Goal: Check status: Check status

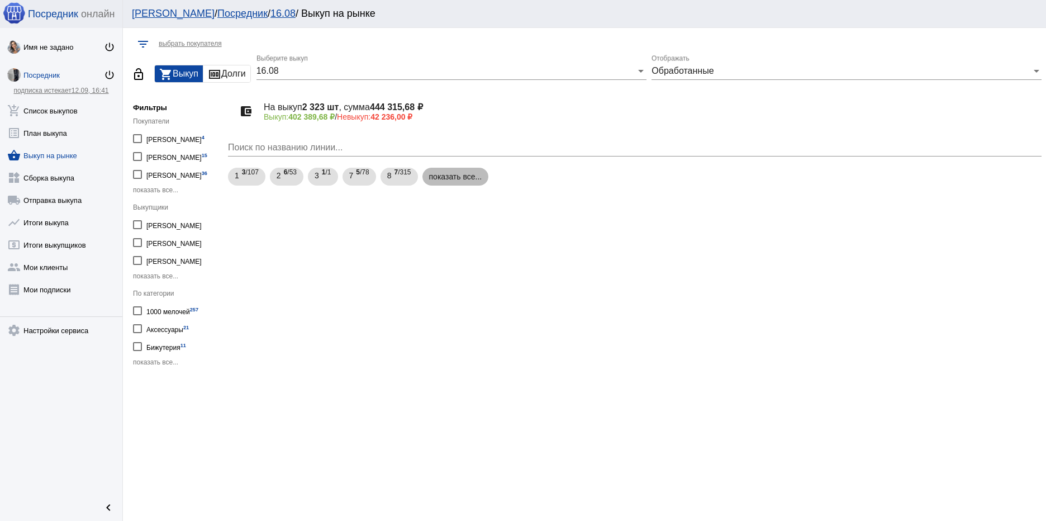
click at [470, 175] on mat-chip "показать все..." at bounding box center [456, 177] width 67 height 18
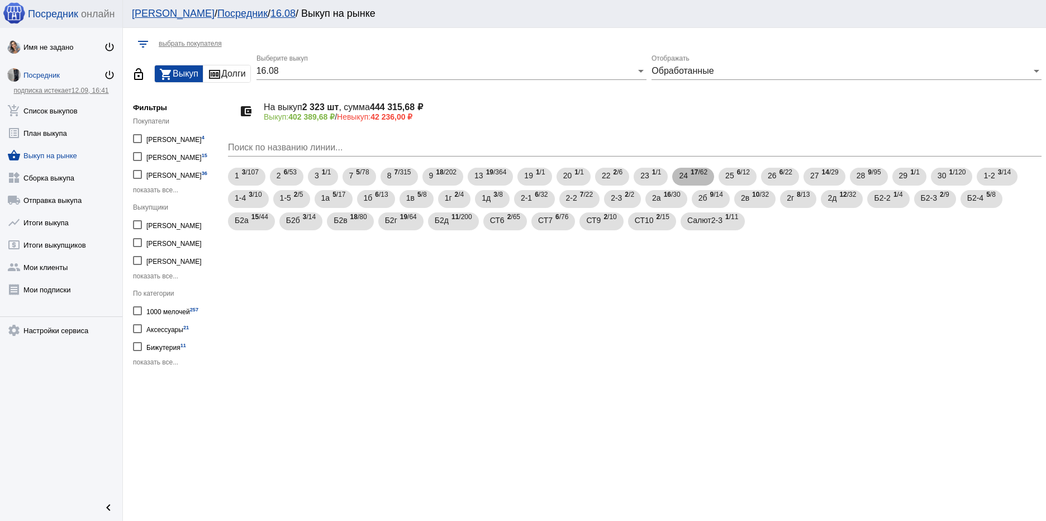
click at [701, 178] on span "17 /62" at bounding box center [699, 176] width 17 height 23
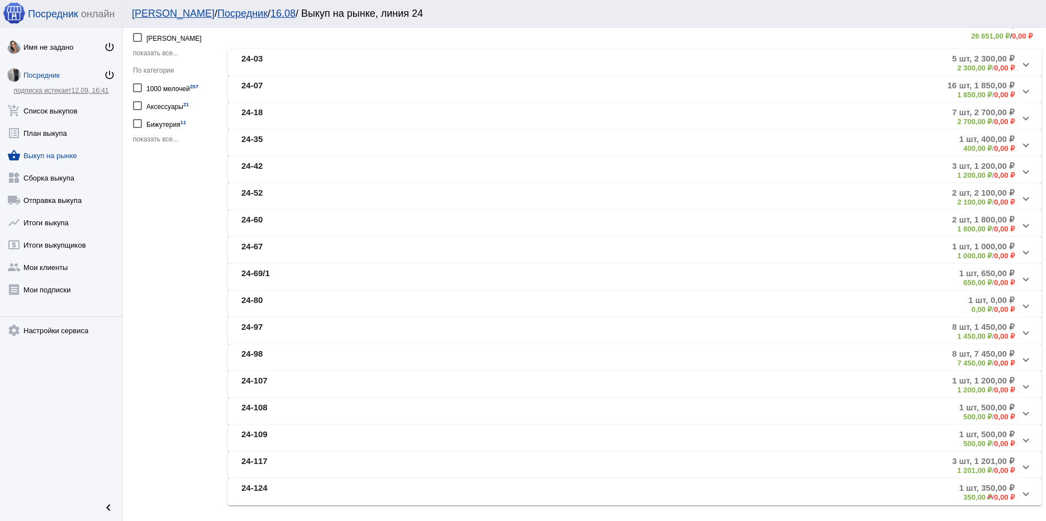
scroll to position [224, 0]
click at [351, 196] on mat-panel-title "24-52" at bounding box center [365, 196] width 248 height 18
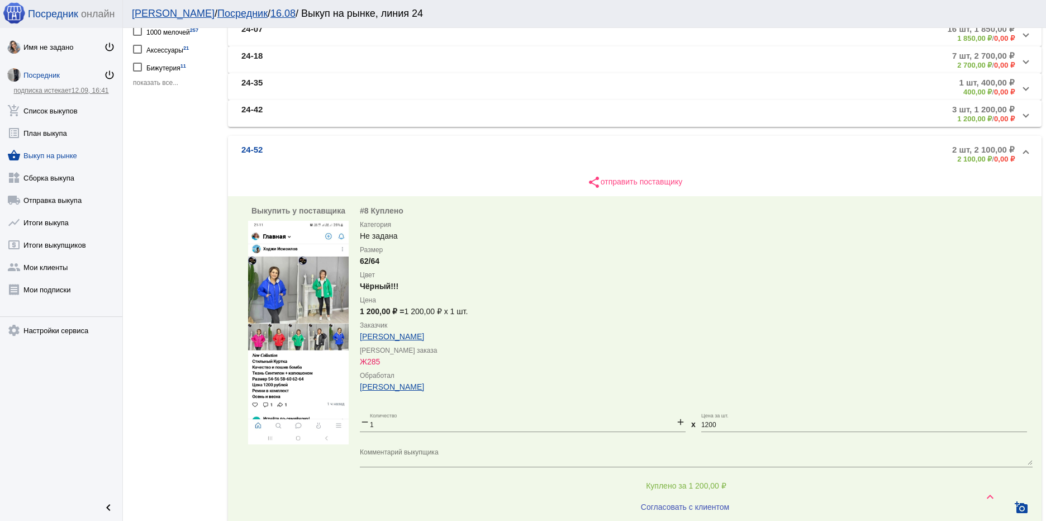
scroll to position [335, 0]
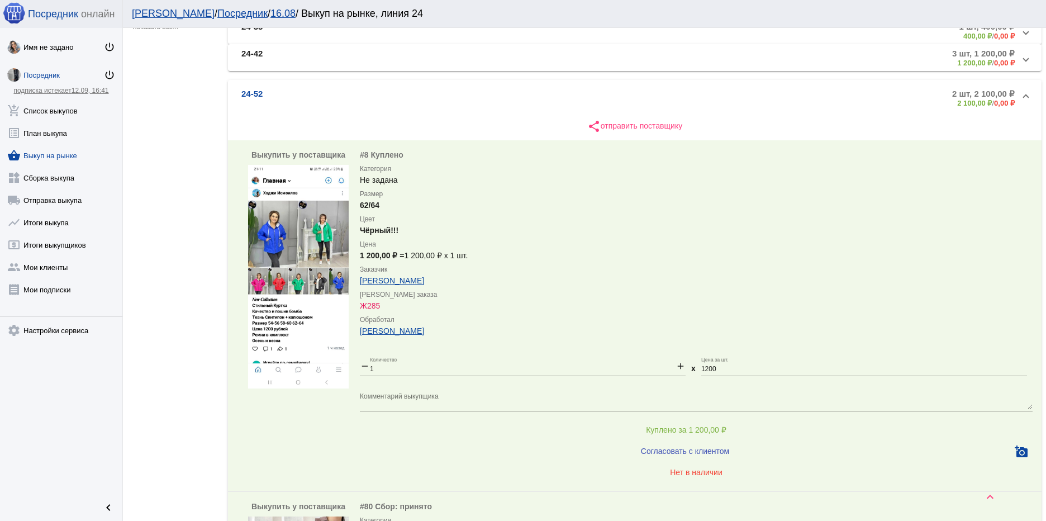
click at [302, 285] on img at bounding box center [298, 277] width 101 height 224
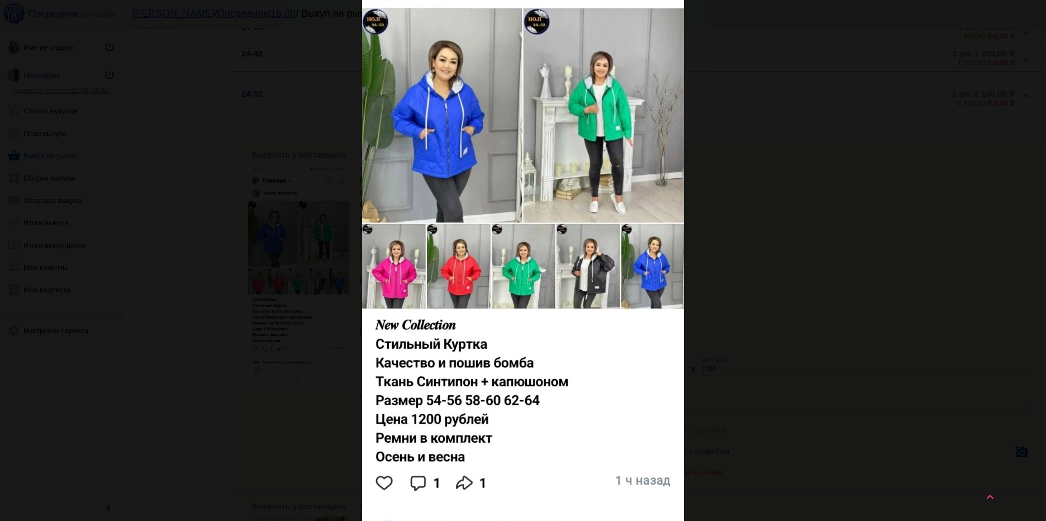
scroll to position [112, 0]
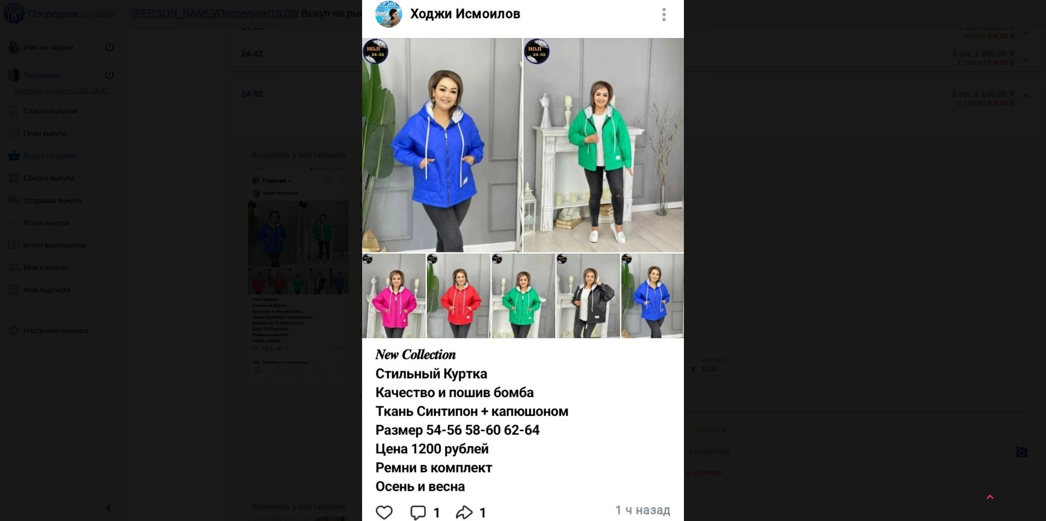
click at [906, 278] on div "close get_app скачать" at bounding box center [523, 350] width 1046 height 924
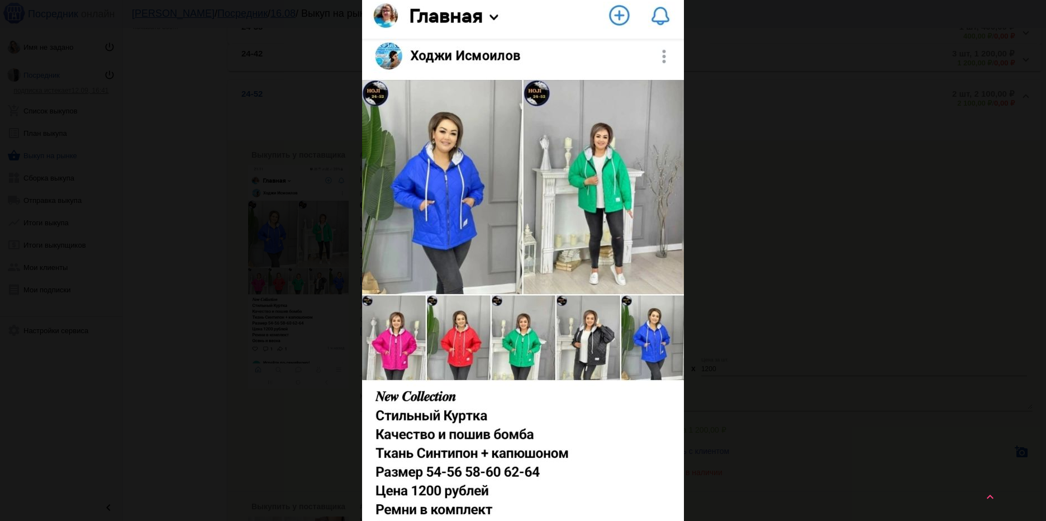
scroll to position [0, 0]
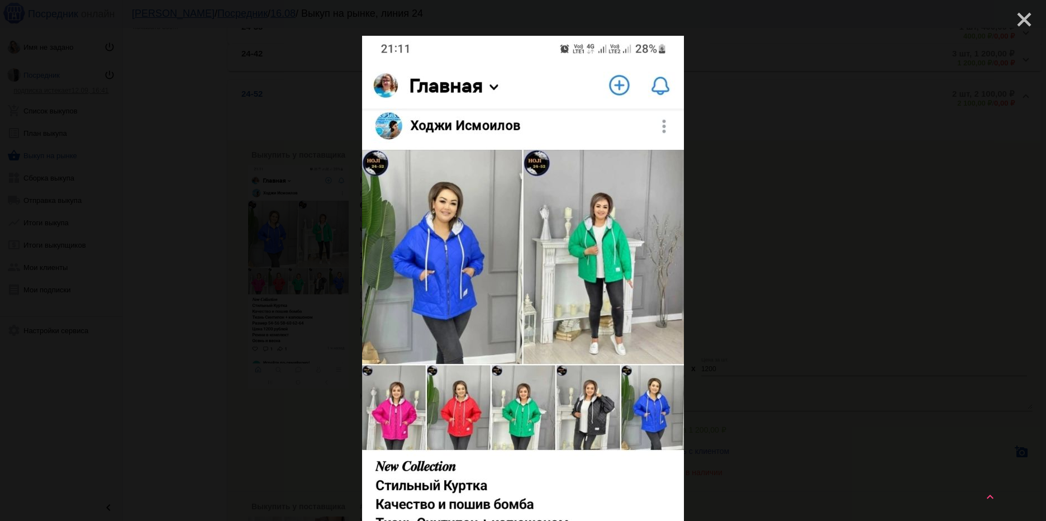
click at [1013, 18] on mat-icon "close" at bounding box center [1019, 14] width 13 height 13
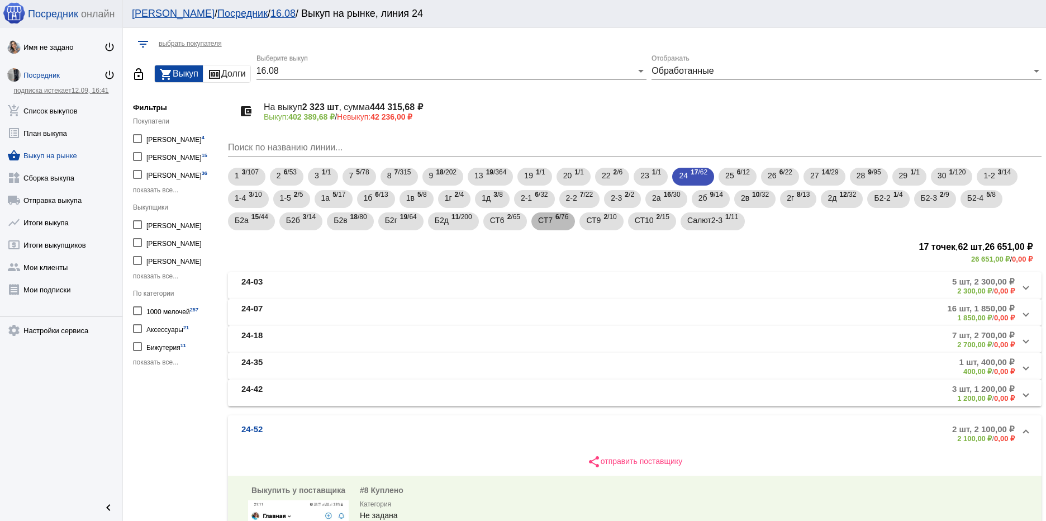
click at [548, 222] on span "СТ7" at bounding box center [545, 220] width 15 height 20
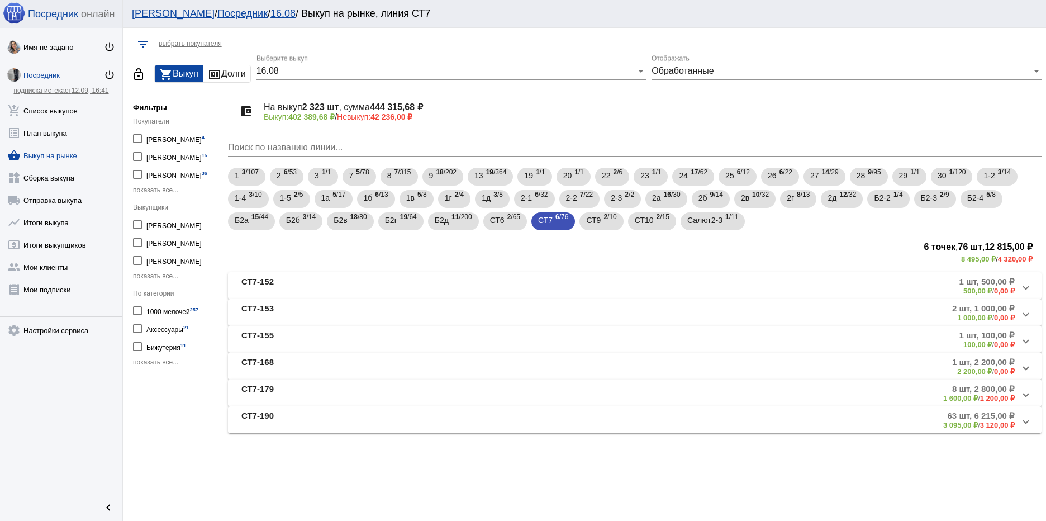
click at [397, 357] on mat-panel-title "СТ7-168" at bounding box center [368, 366] width 255 height 18
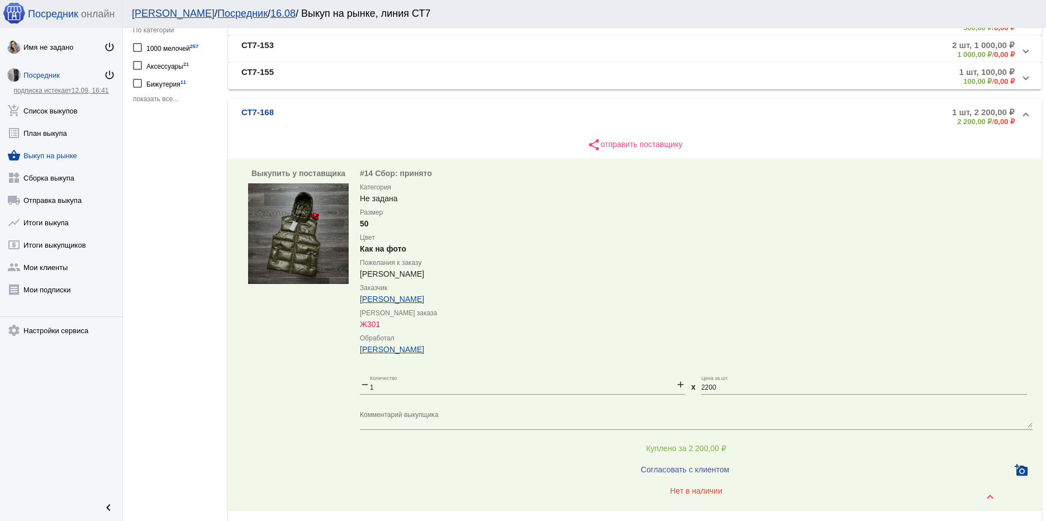
scroll to position [237, 0]
